Goal: Task Accomplishment & Management: Manage account settings

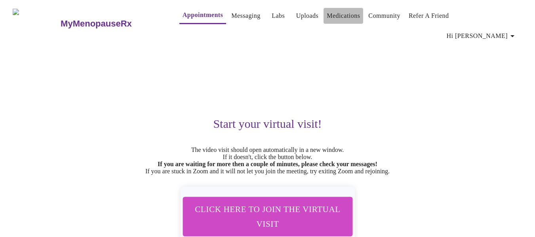
click at [327, 15] on link "Medications" at bounding box center [343, 15] width 33 height 11
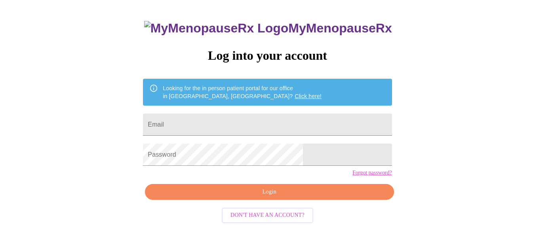
scroll to position [46, 0]
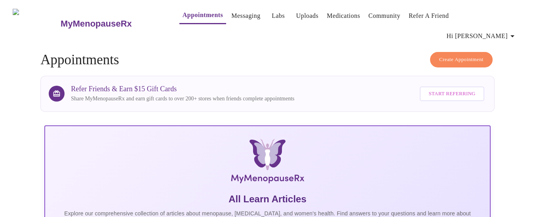
scroll to position [1, 0]
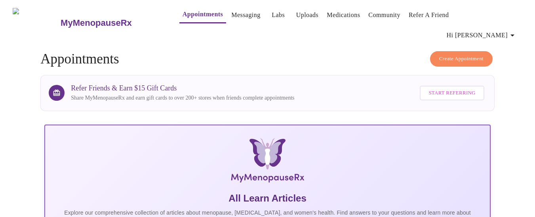
click at [231, 19] on link "Messaging" at bounding box center [245, 14] width 29 height 11
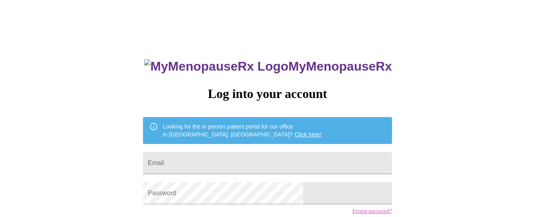
scroll to position [1, 0]
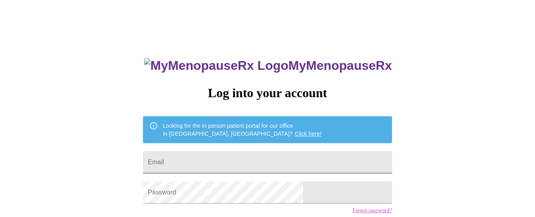
click at [224, 166] on input "Email" at bounding box center [267, 162] width 249 height 22
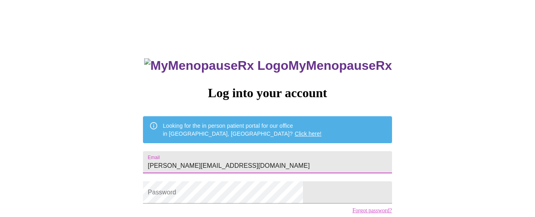
type input "[PERSON_NAME][EMAIL_ADDRESS][DOMAIN_NAME]"
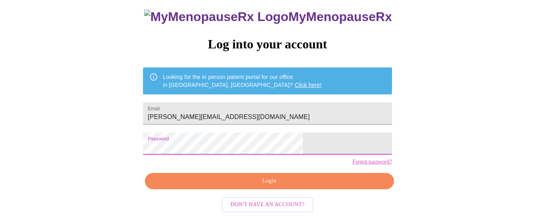
scroll to position [63, 0]
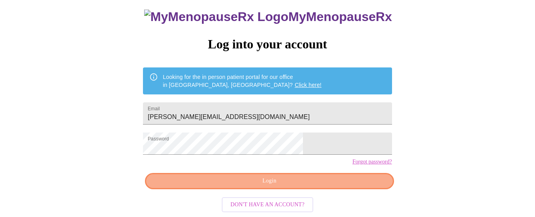
click at [315, 185] on span "Login" at bounding box center [269, 181] width 230 height 10
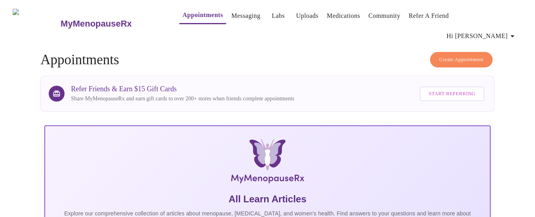
click at [272, 19] on link "Labs" at bounding box center [278, 15] width 13 height 11
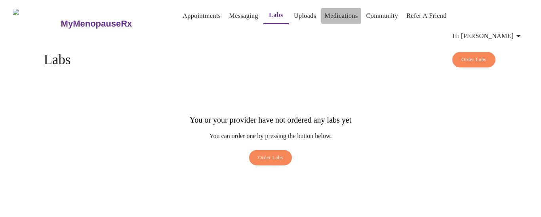
click at [324, 17] on link "Medications" at bounding box center [340, 15] width 33 height 11
